Goal: Complete application form

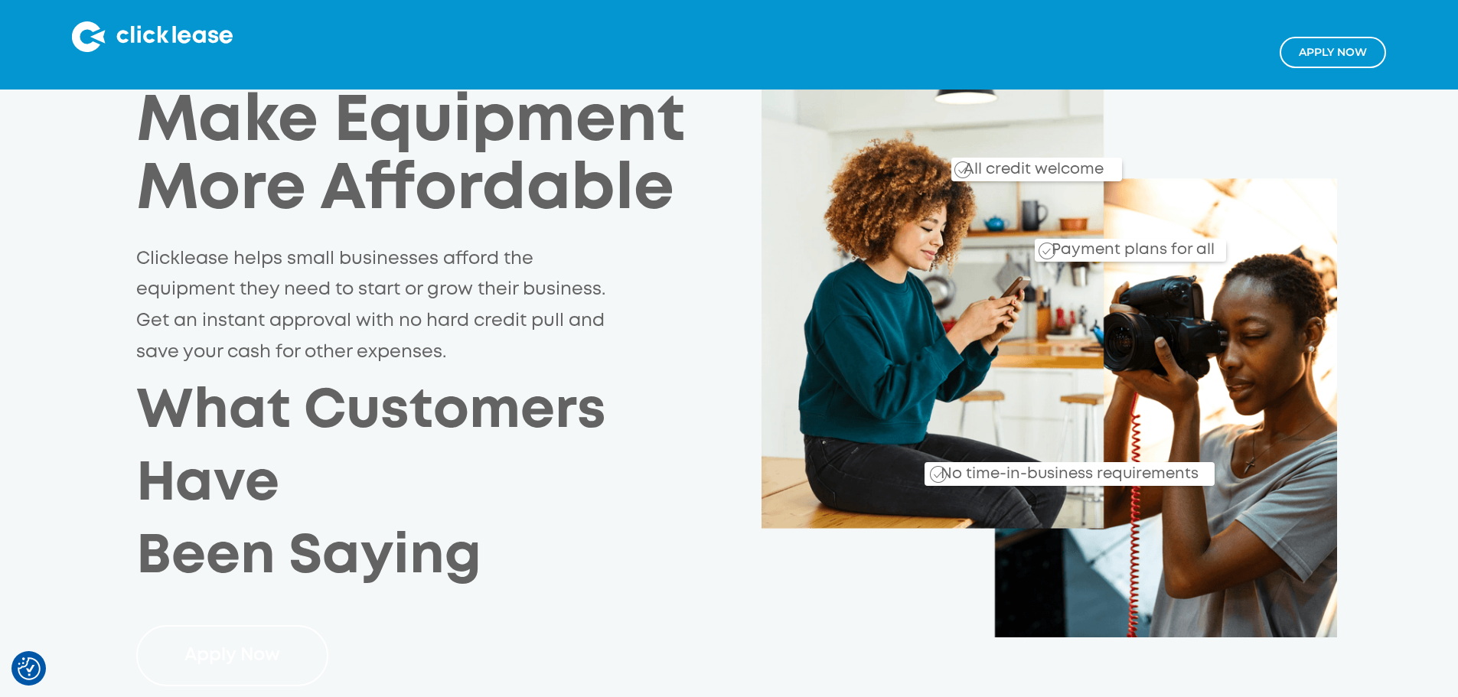
scroll to position [153, 0]
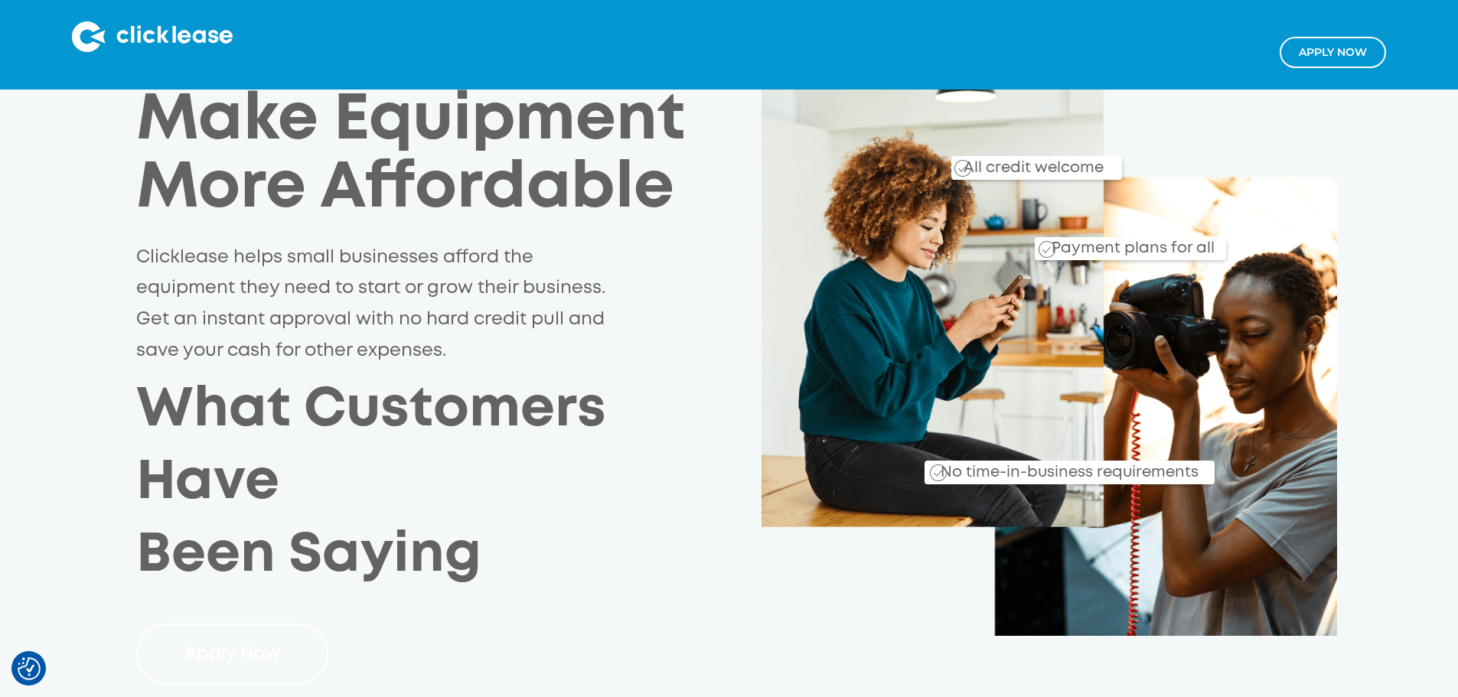
click at [220, 624] on link "Apply Now" at bounding box center [232, 655] width 192 height 62
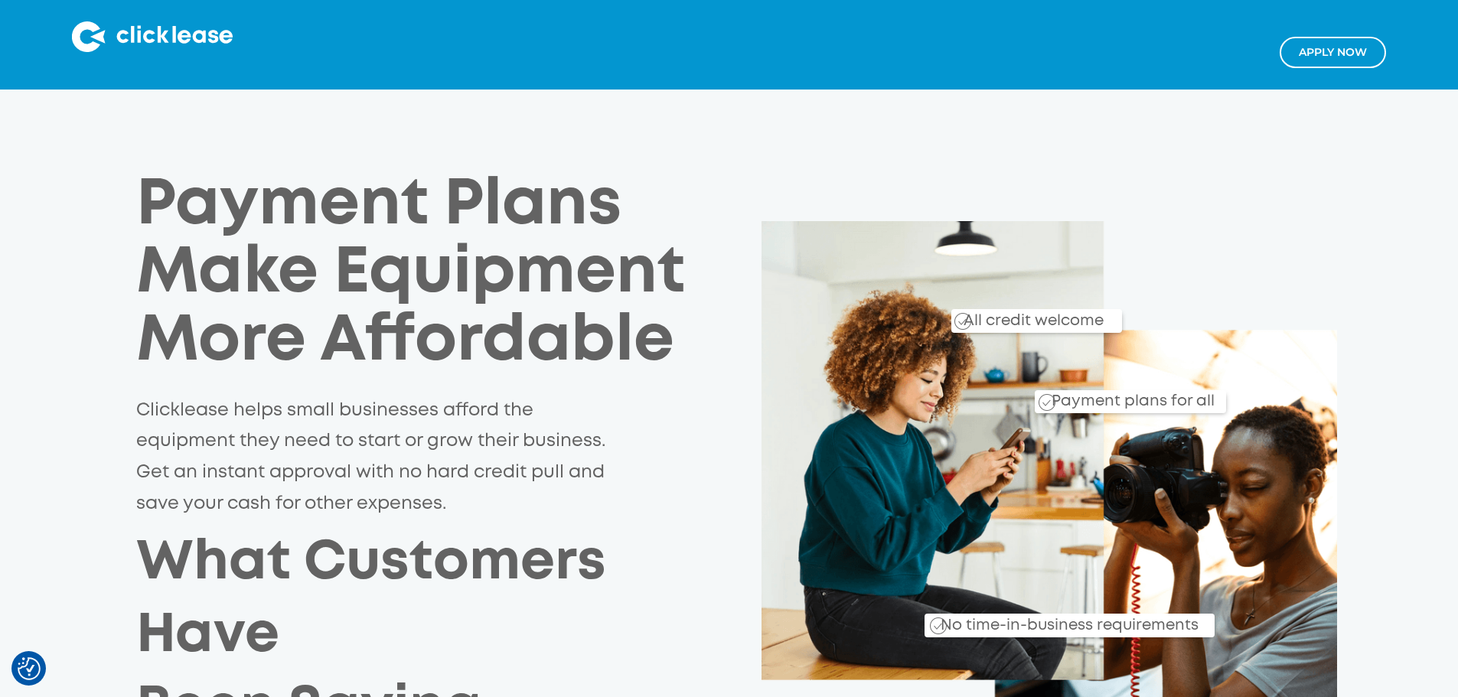
click at [1326, 58] on link "Apply NOw" at bounding box center [1333, 52] width 106 height 31
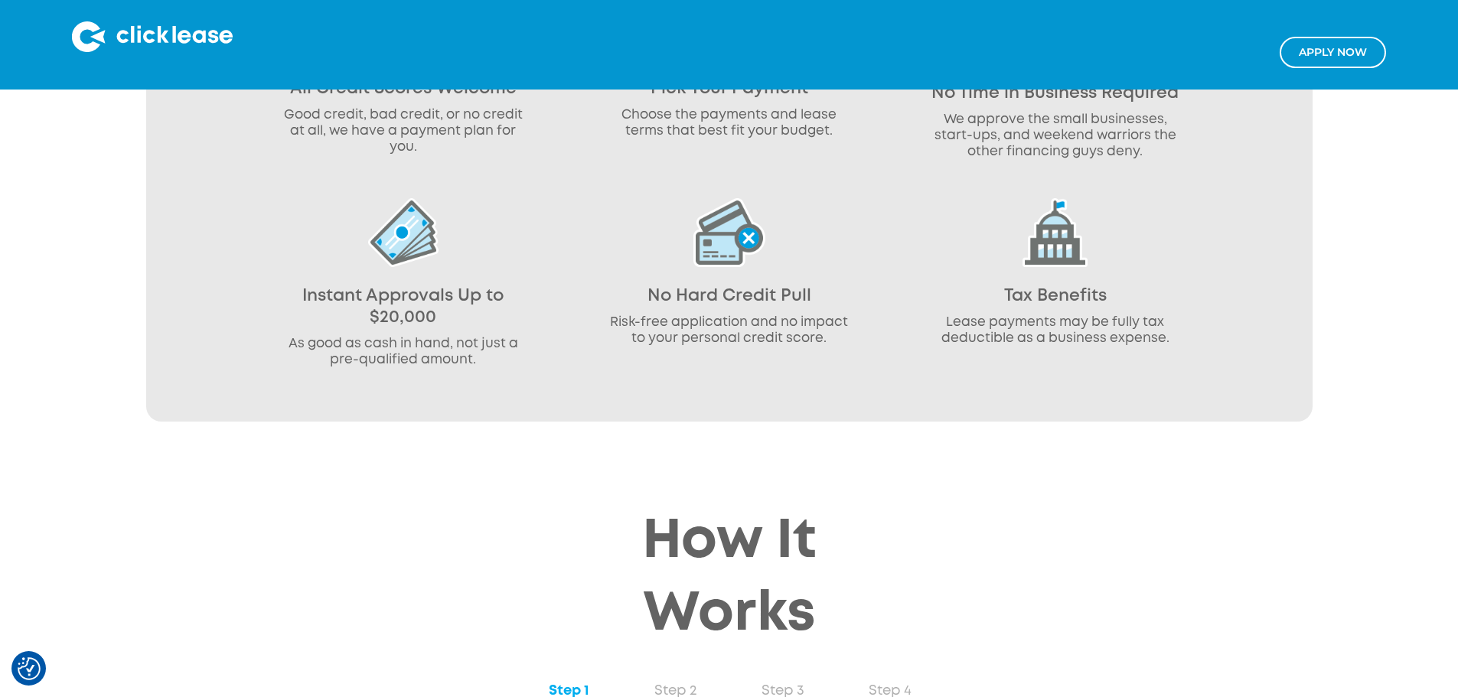
scroll to position [1148, 0]
click at [696, 671] on link "Step 2" at bounding box center [675, 693] width 107 height 44
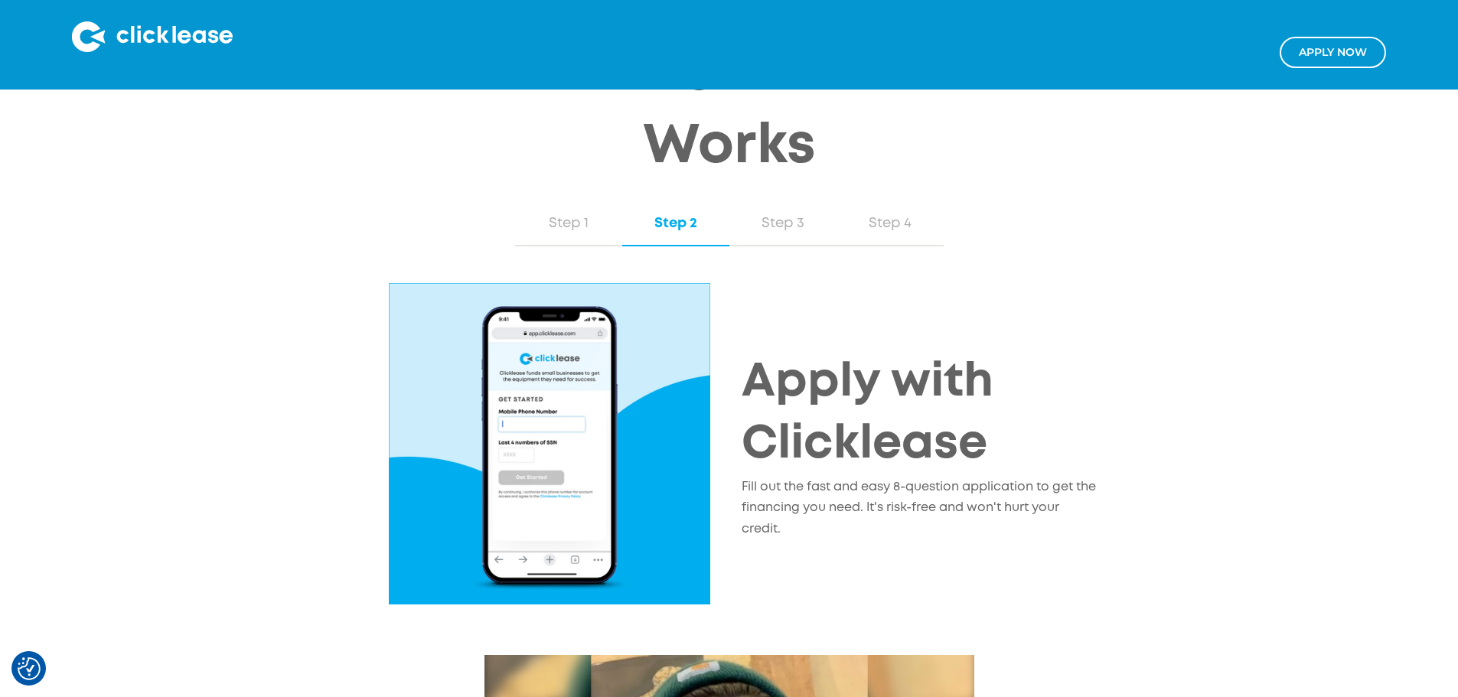
scroll to position [1455, 0]
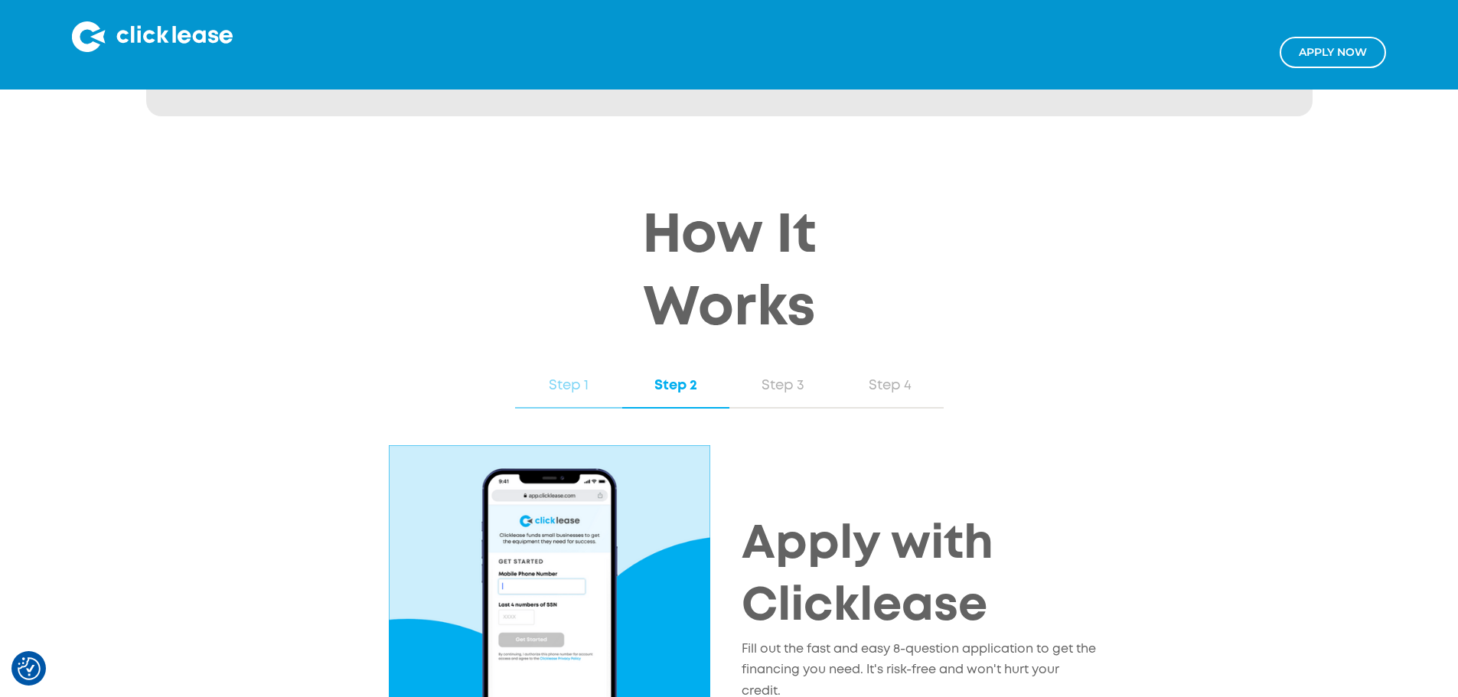
click at [566, 364] on link "Step 1" at bounding box center [568, 386] width 107 height 44
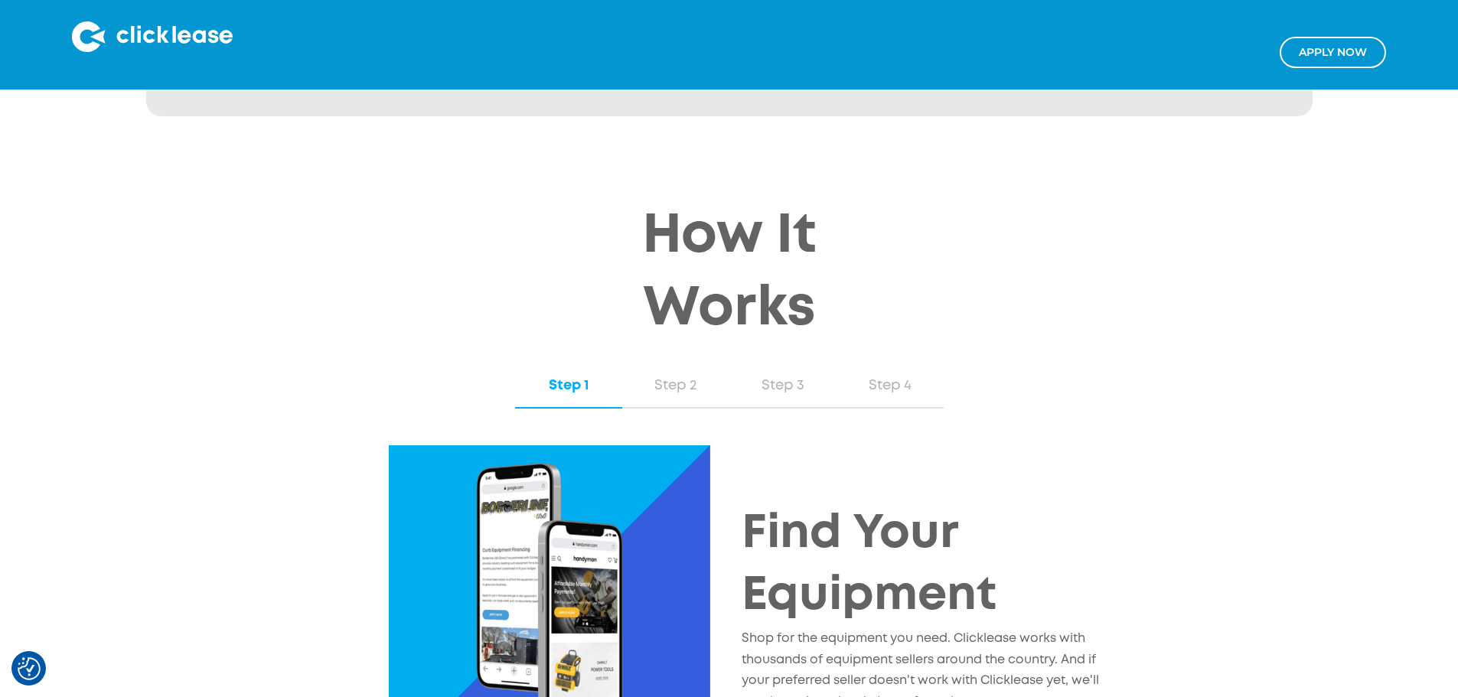
click at [620, 364] on link "Step 1" at bounding box center [568, 386] width 107 height 44
click at [638, 376] on div "Step 2" at bounding box center [676, 386] width 77 height 20
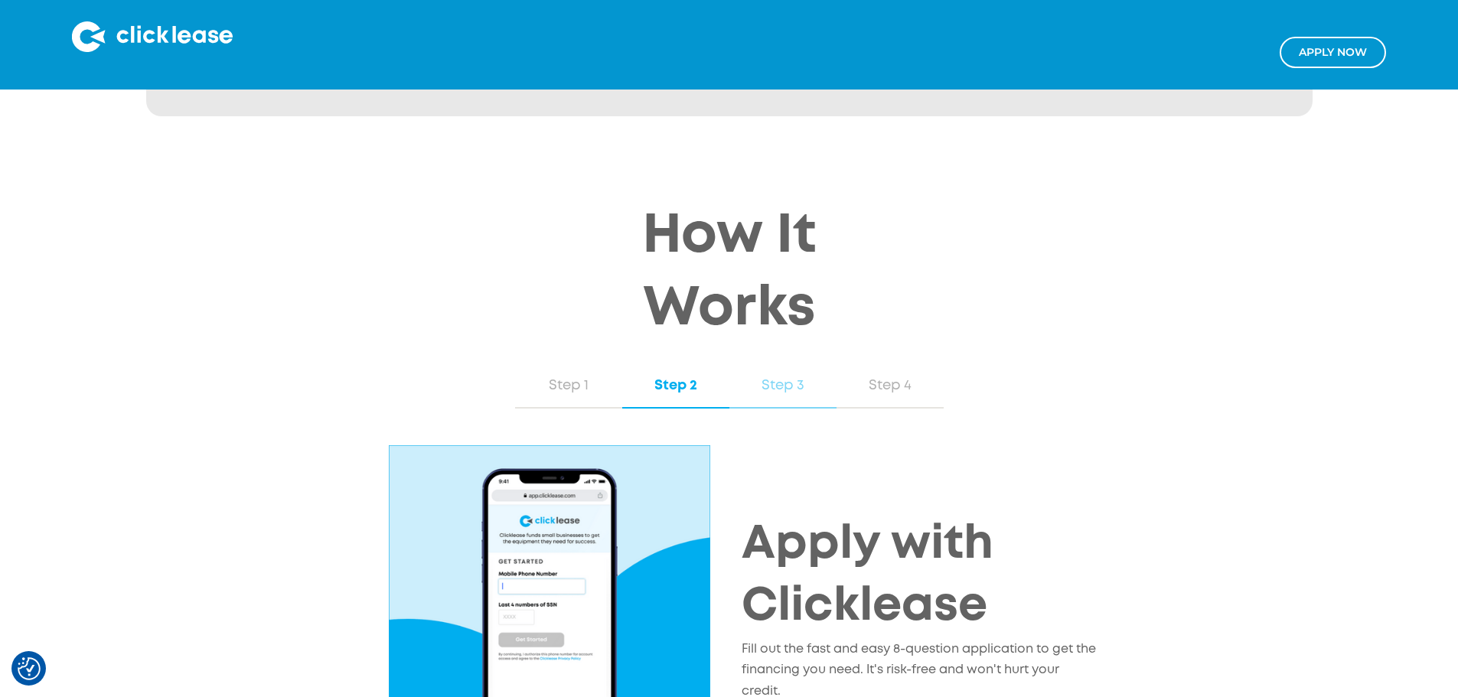
click at [777, 376] on div "Step 3" at bounding box center [783, 386] width 77 height 20
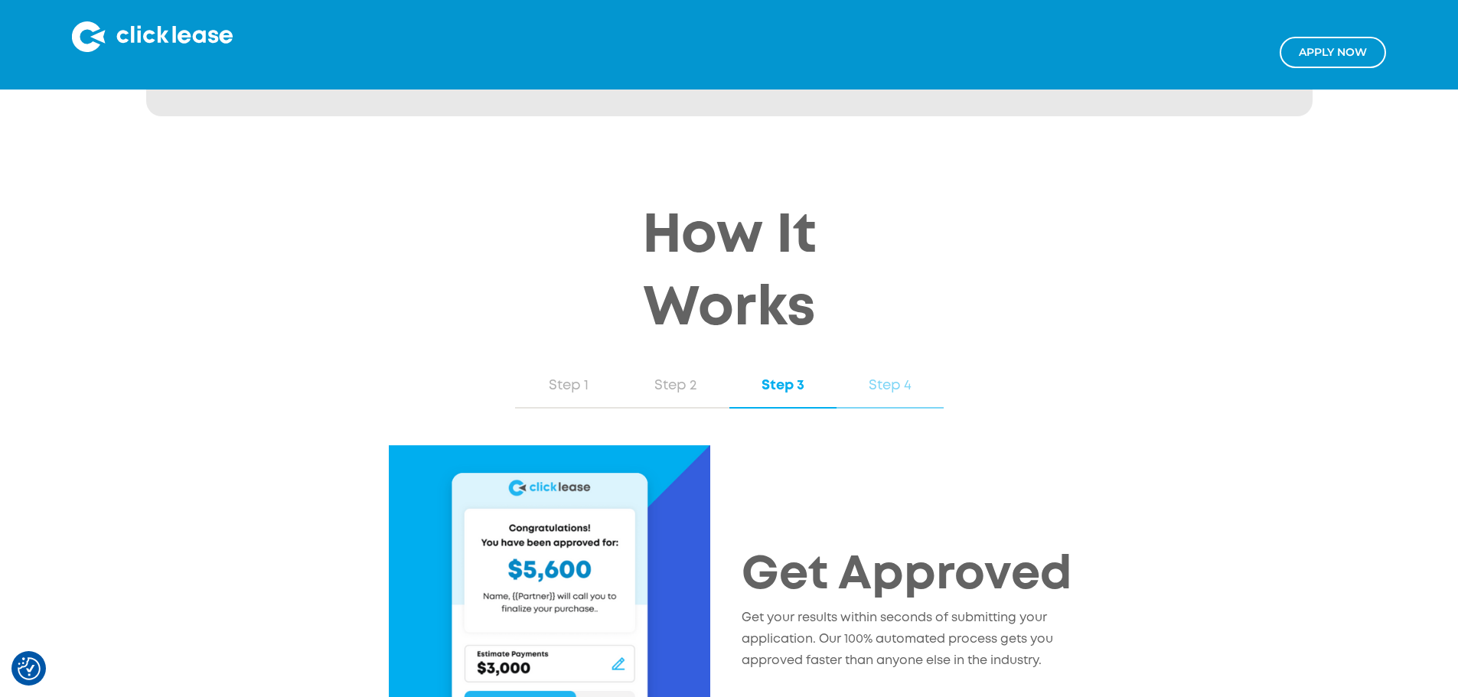
click at [865, 364] on link "Step 4" at bounding box center [890, 386] width 107 height 44
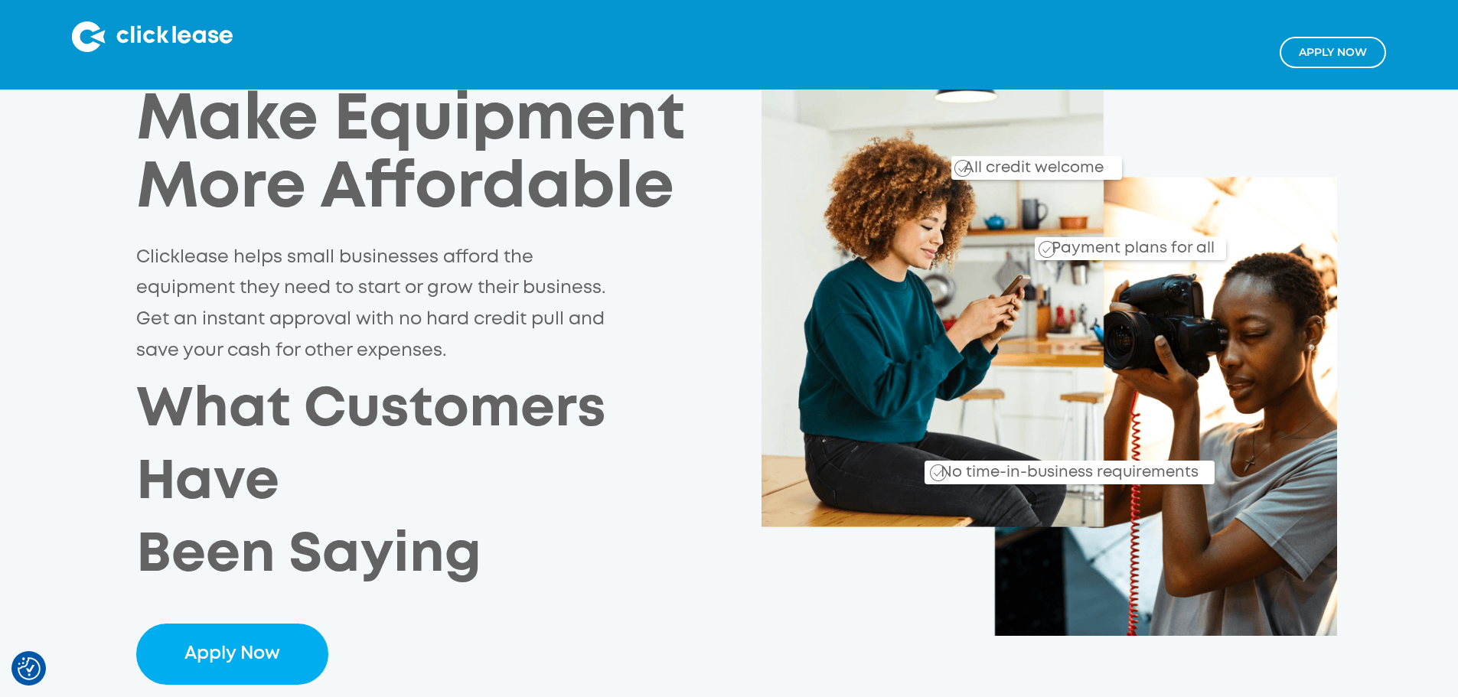
scroll to position [0, 0]
